Goal: Information Seeking & Learning: Learn about a topic

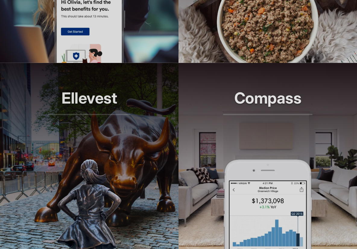
scroll to position [579, 0]
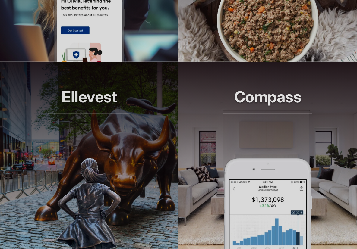
click at [265, 24] on img at bounding box center [267, 13] width 108 height 96
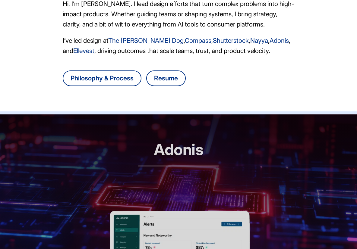
scroll to position [209, 0]
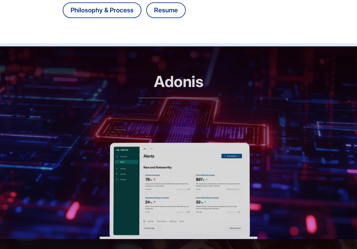
click at [160, 114] on div "Adonis RCM automation, reimagined" at bounding box center [178, 94] width 80 height 43
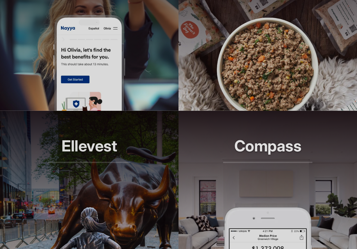
scroll to position [529, 0]
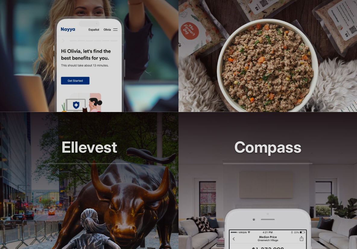
click at [229, 61] on img at bounding box center [267, 64] width 108 height 96
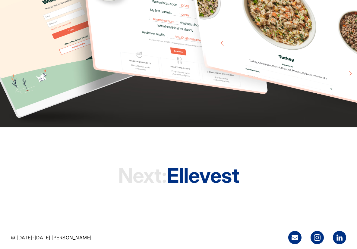
scroll to position [1728, 0]
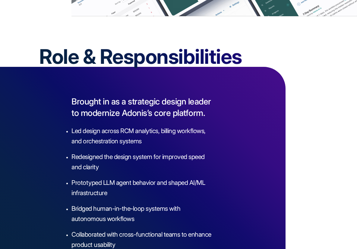
scroll to position [771, 0]
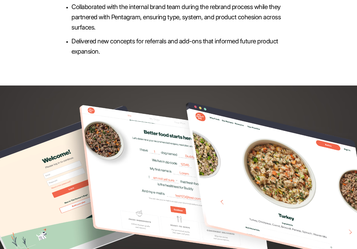
scroll to position [1604, 0]
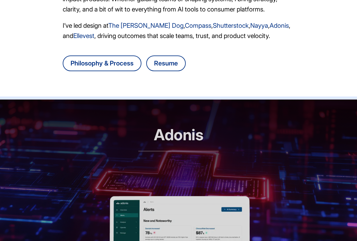
scroll to position [171, 0]
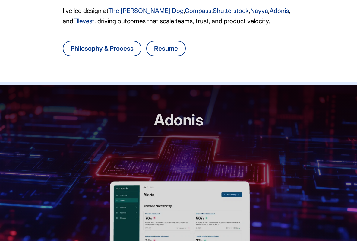
click at [186, 122] on h2 "Adonis" at bounding box center [178, 124] width 80 height 26
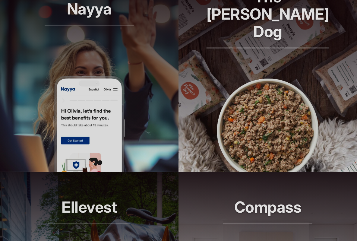
scroll to position [445, 0]
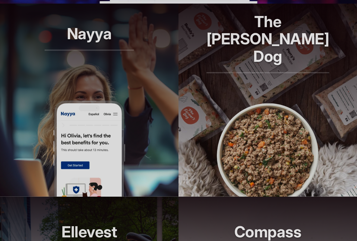
click at [228, 101] on img at bounding box center [267, 148] width 108 height 96
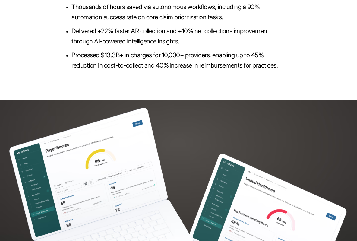
scroll to position [1416, 0]
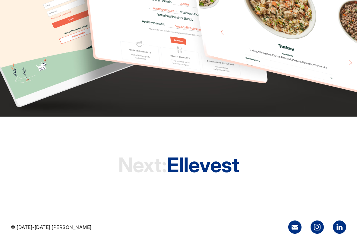
scroll to position [1730, 0]
